Goal: Find specific page/section: Find specific page/section

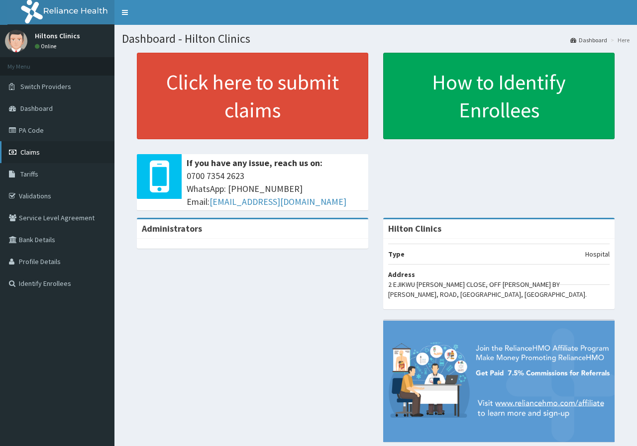
drag, startPoint x: 0, startPoint y: 0, endPoint x: 30, endPoint y: 153, distance: 155.7
click at [30, 153] on span "Claims" at bounding box center [29, 152] width 19 height 9
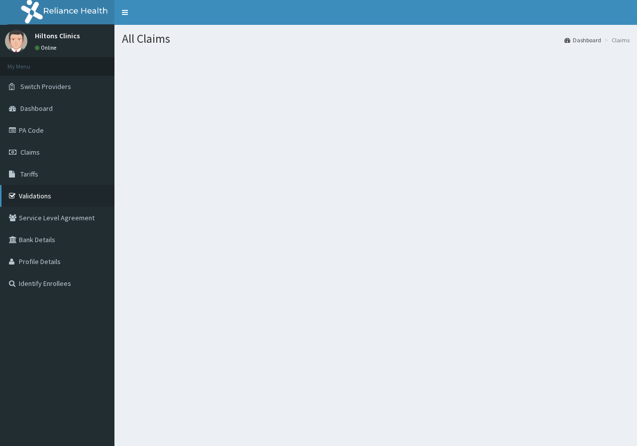
click at [42, 196] on link "Validations" at bounding box center [57, 196] width 114 height 22
